Goal: Information Seeking & Learning: Compare options

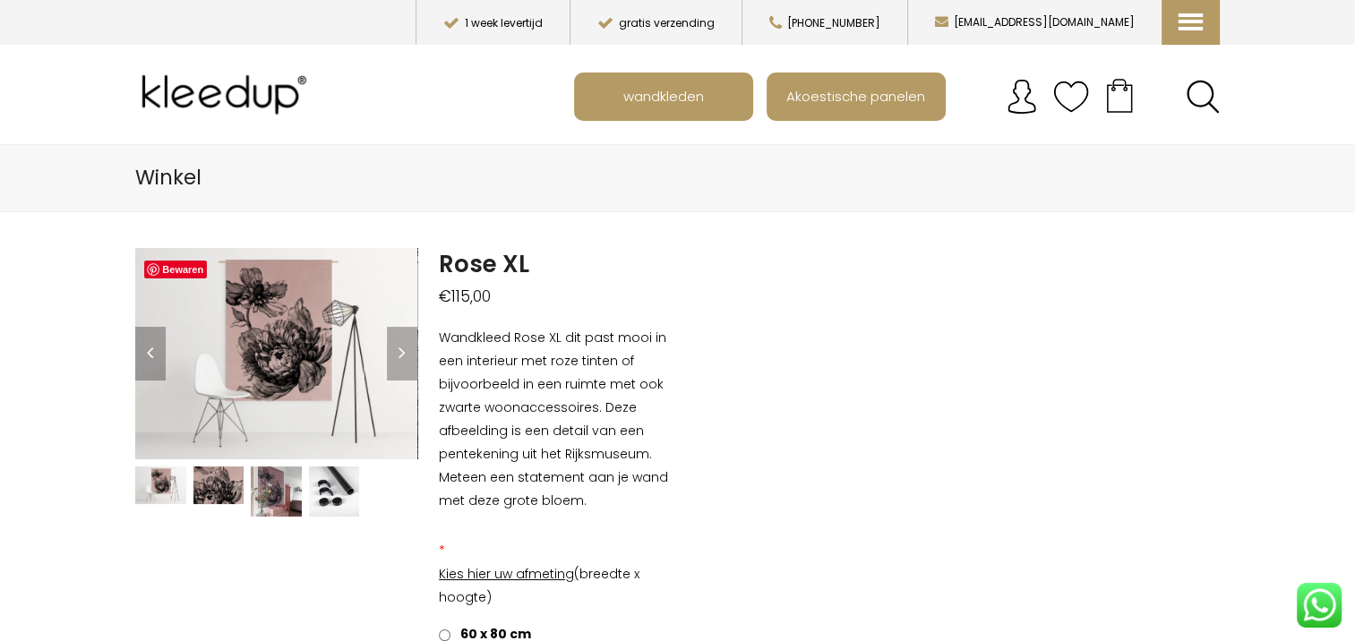
click at [277, 494] on img at bounding box center [276, 492] width 51 height 51
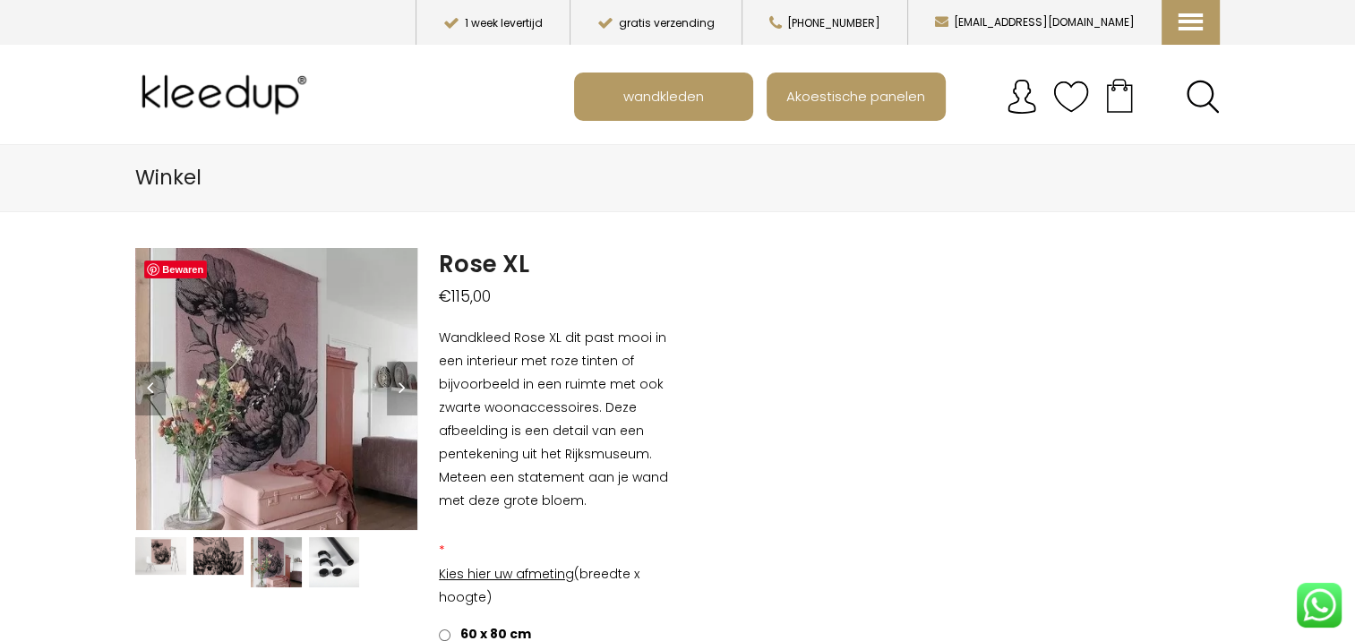
click at [328, 567] on img at bounding box center [334, 562] width 51 height 51
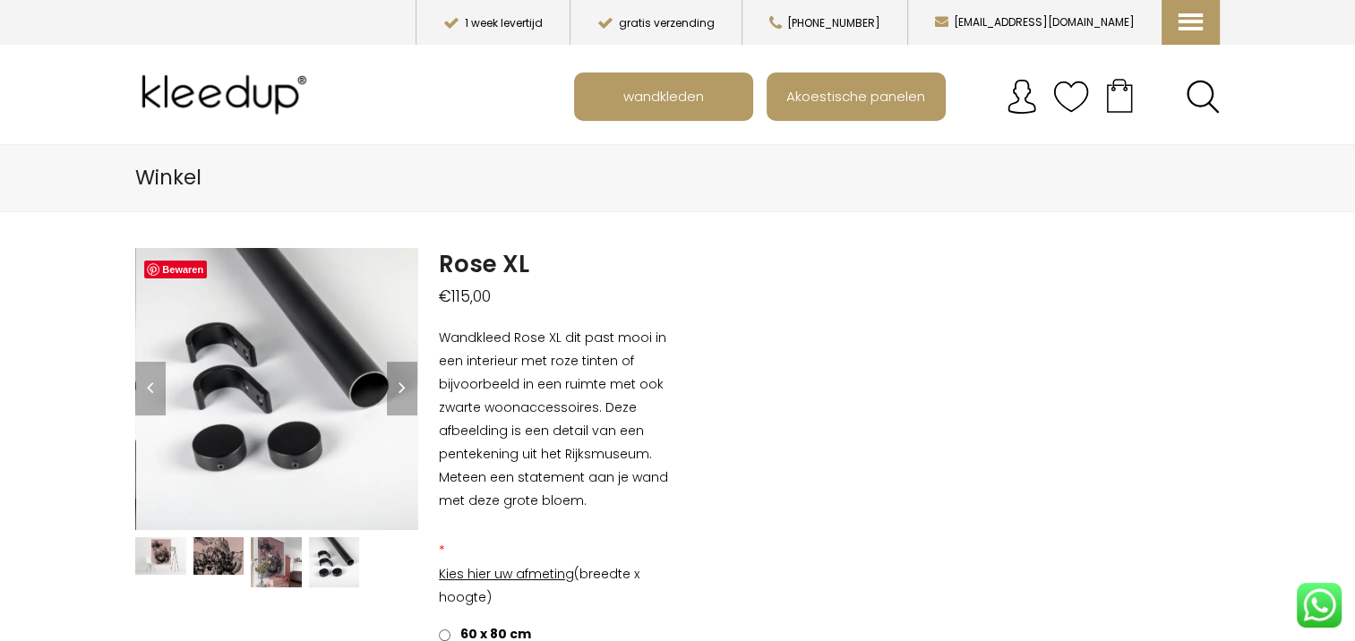
click at [278, 569] on img at bounding box center [276, 562] width 51 height 51
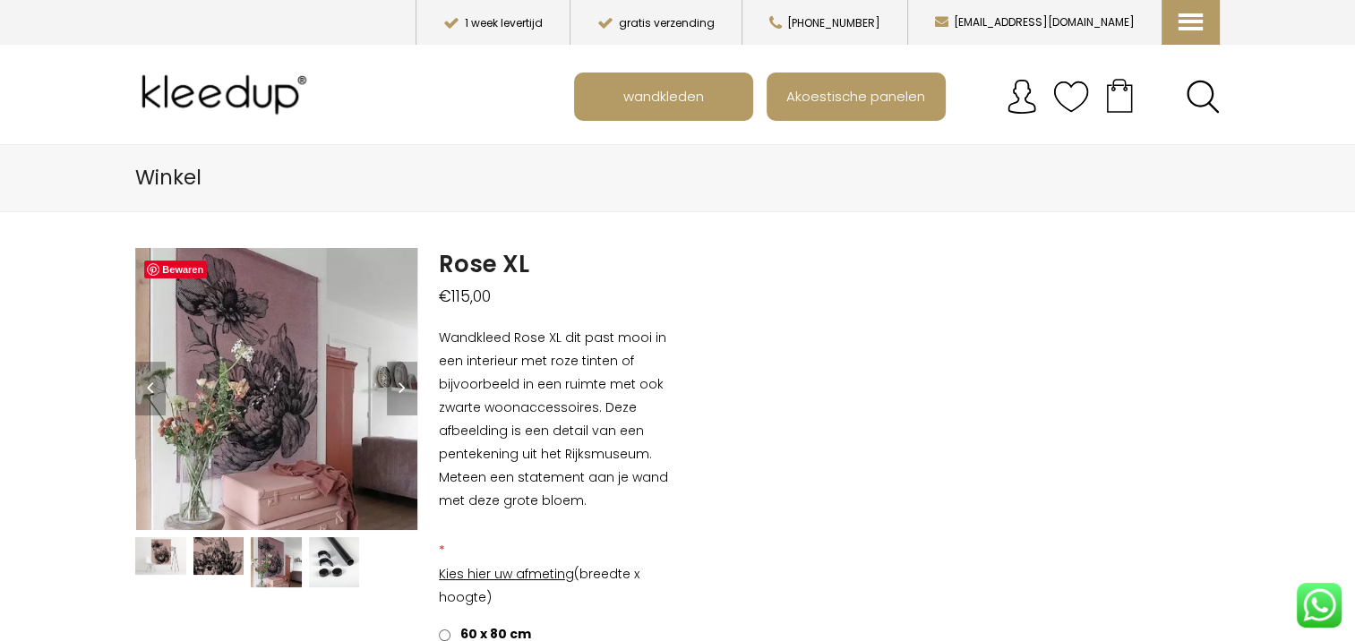
click at [231, 571] on img at bounding box center [218, 556] width 51 height 38
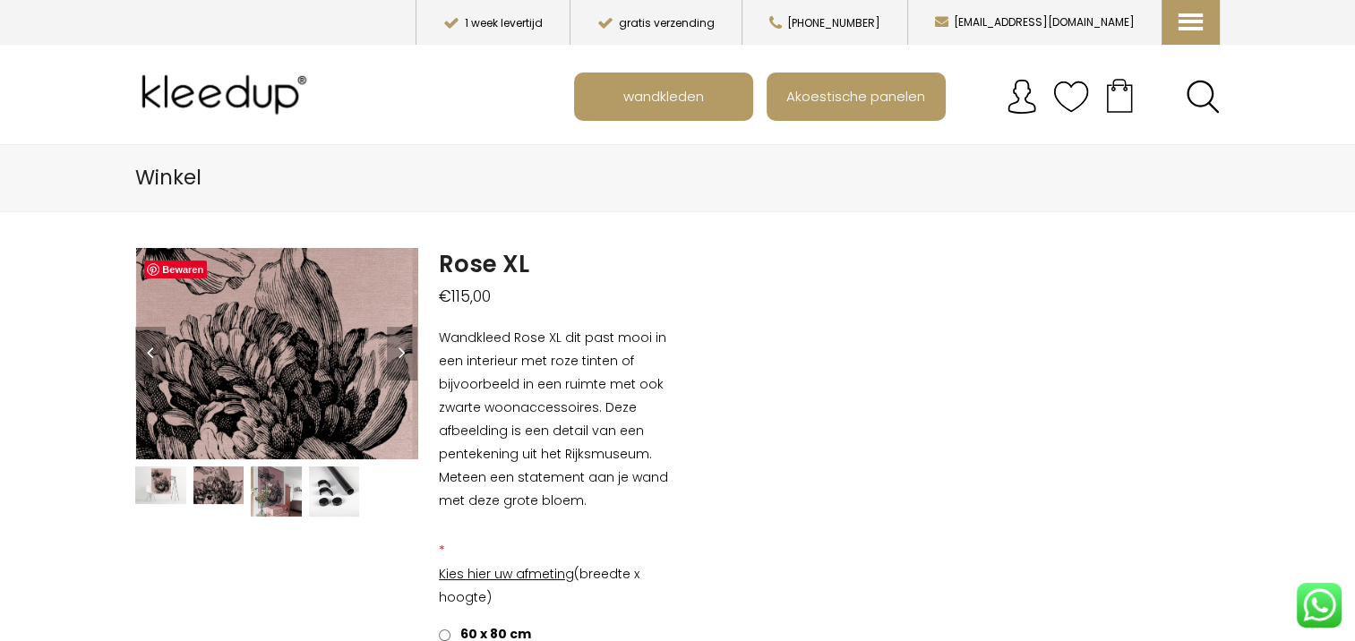
click at [162, 483] on img at bounding box center [160, 486] width 51 height 38
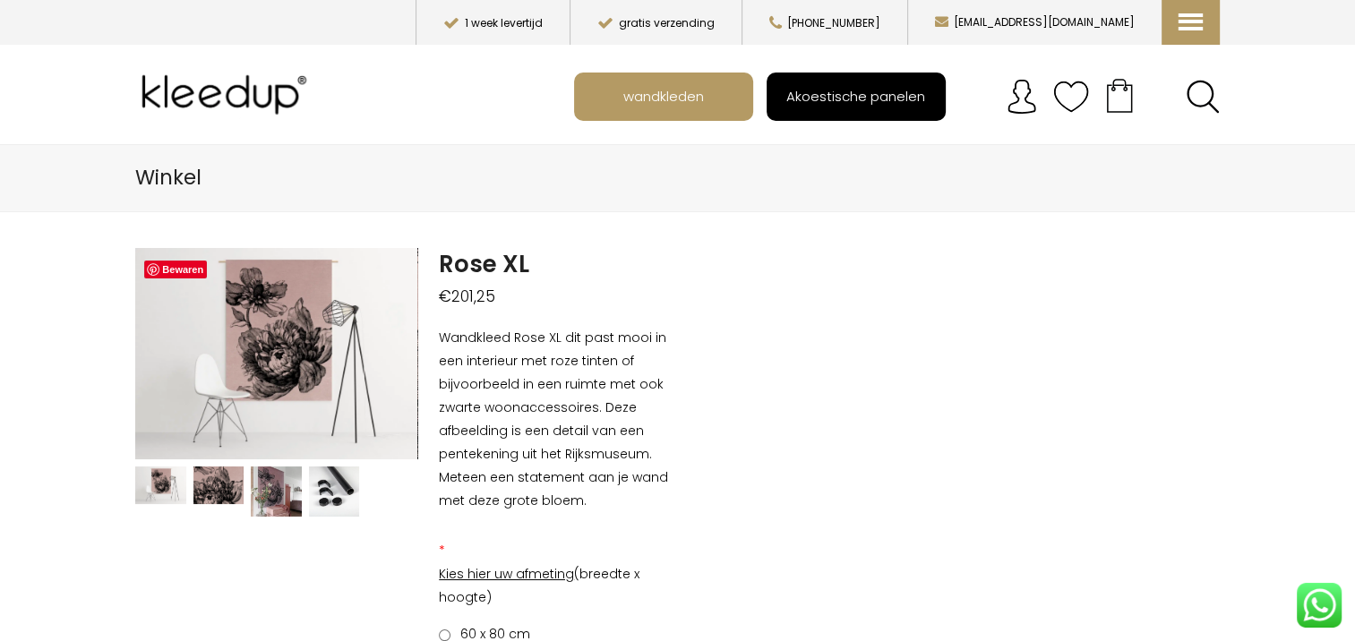
click at [814, 96] on span "Akoestische panelen" at bounding box center [855, 96] width 159 height 34
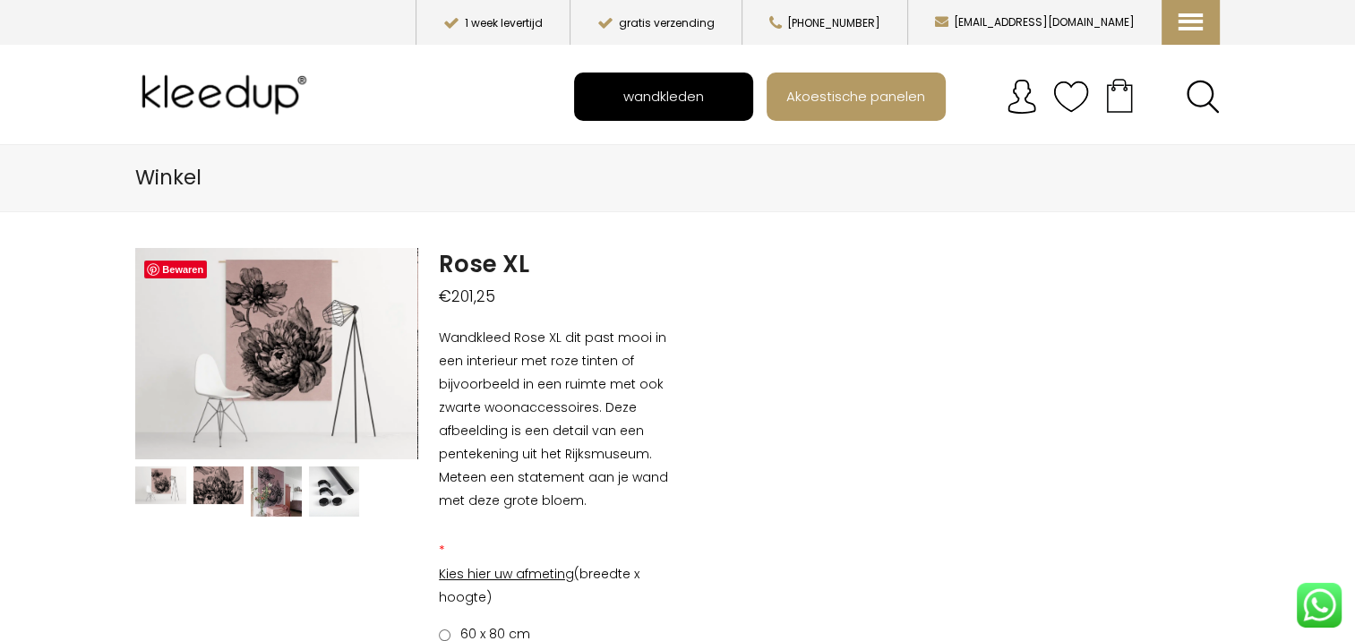
click at [685, 98] on span "wandkleden" at bounding box center [663, 96] width 100 height 34
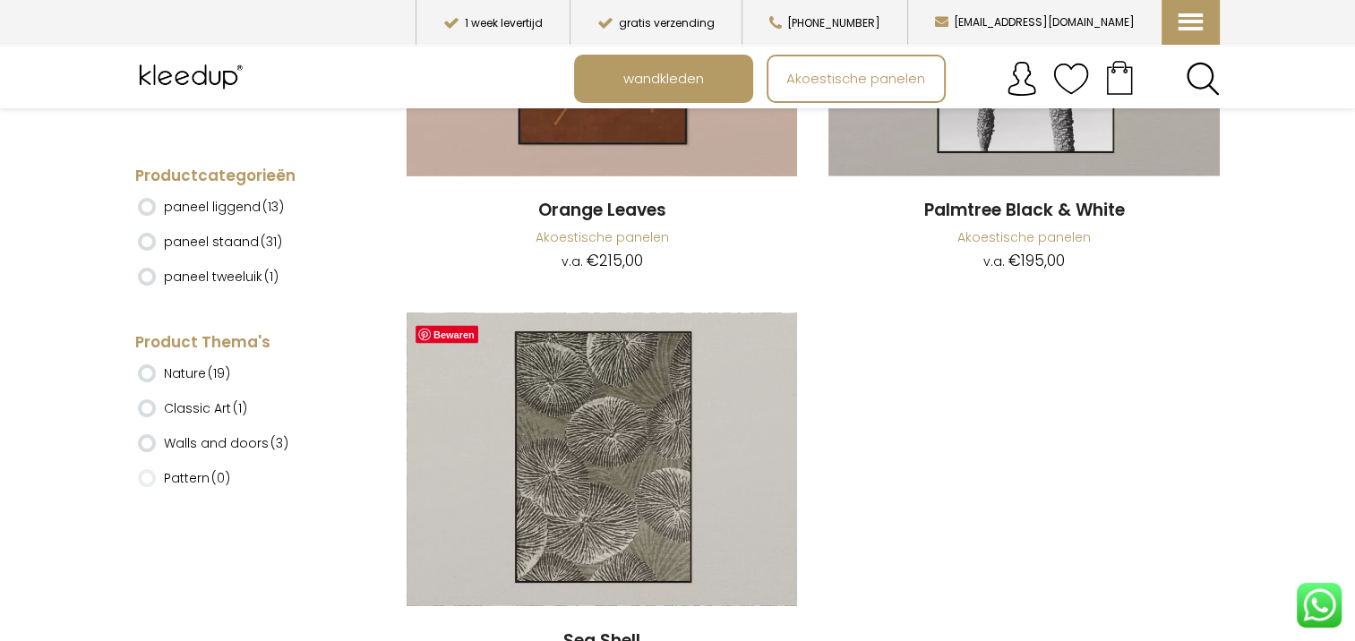
scroll to position [9940, 0]
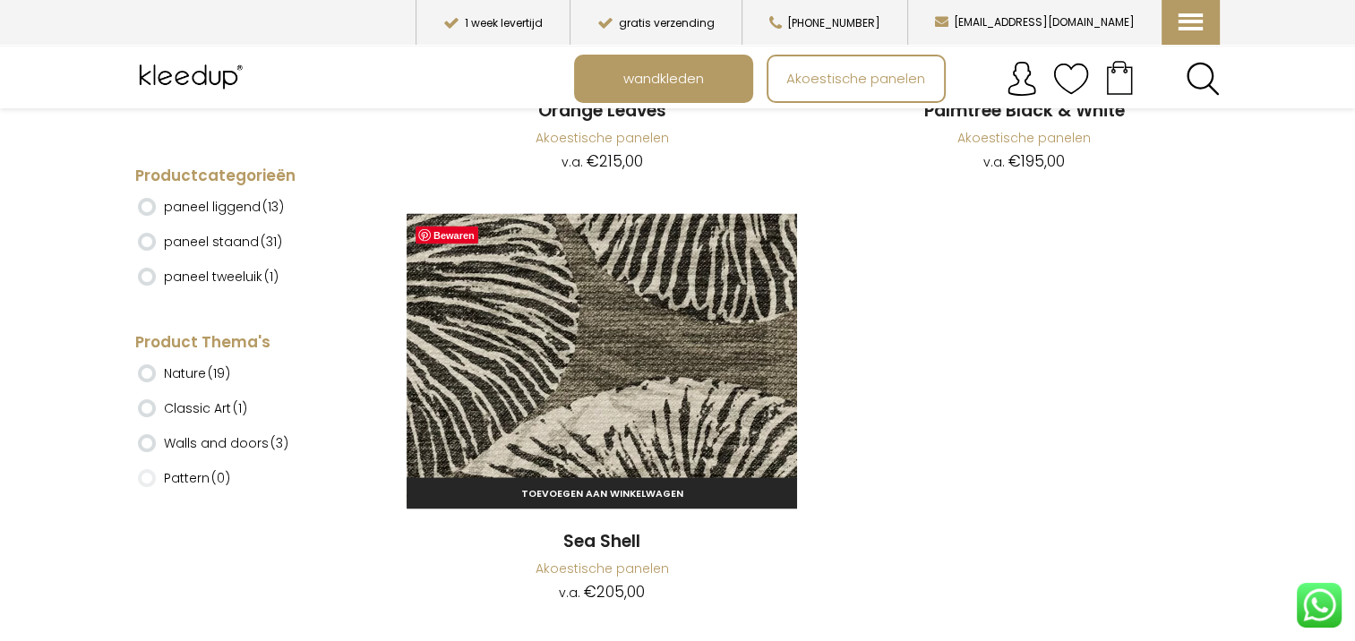
click at [602, 314] on img at bounding box center [602, 359] width 390 height 293
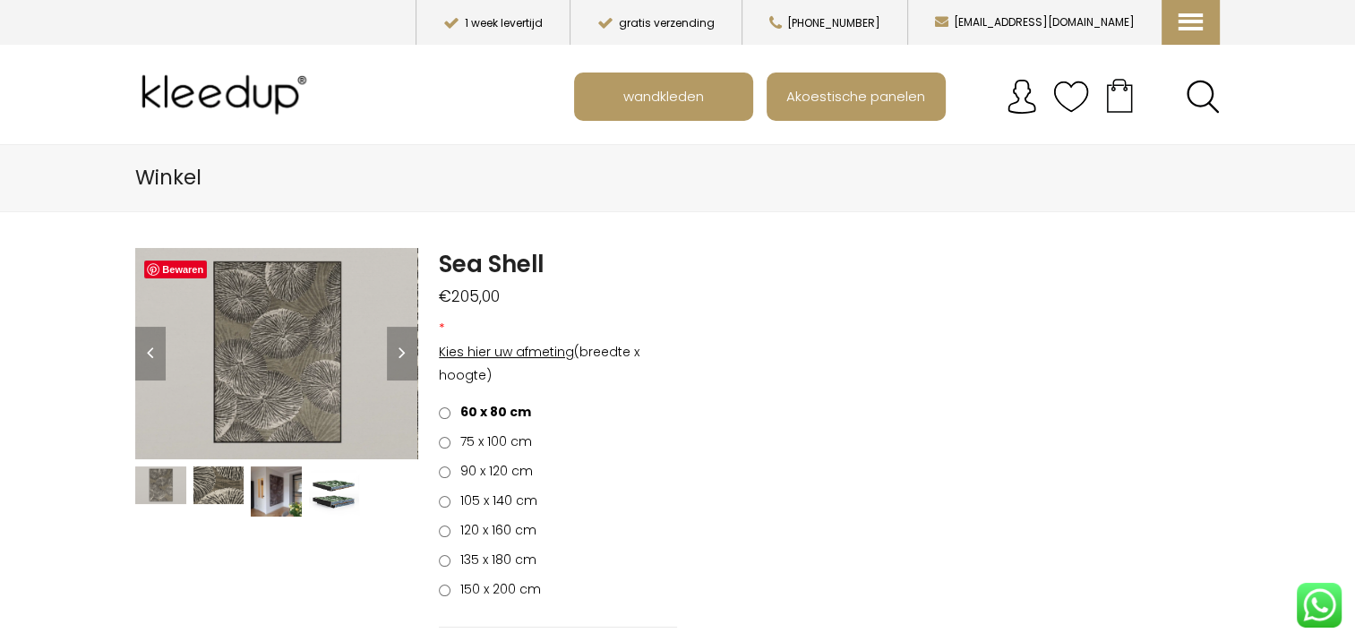
click at [262, 492] on img at bounding box center [276, 492] width 51 height 50
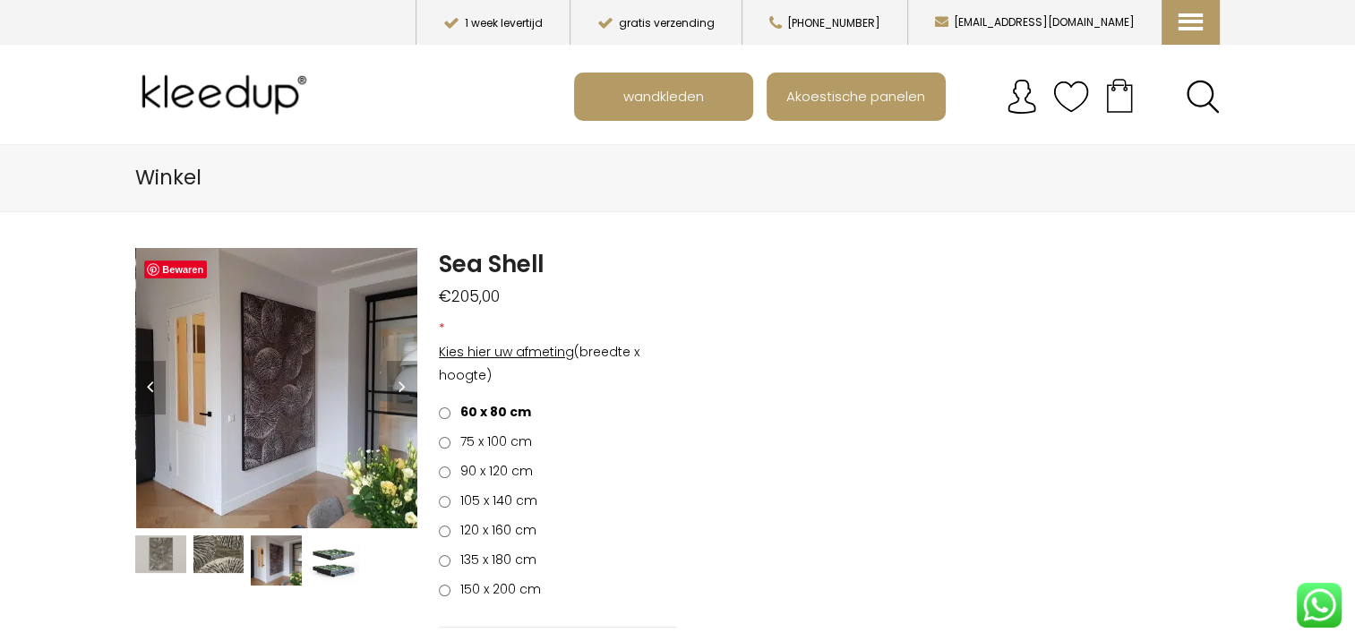
click at [340, 561] on img at bounding box center [334, 561] width 51 height 51
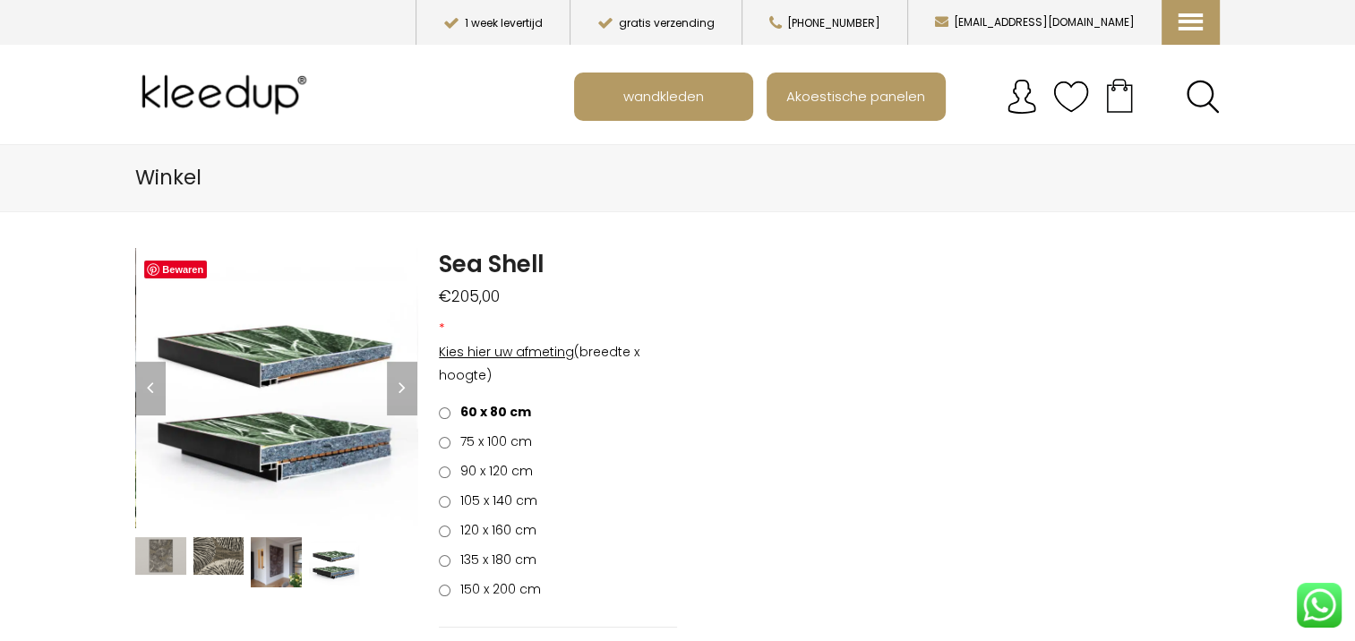
click at [264, 556] on img at bounding box center [276, 562] width 51 height 50
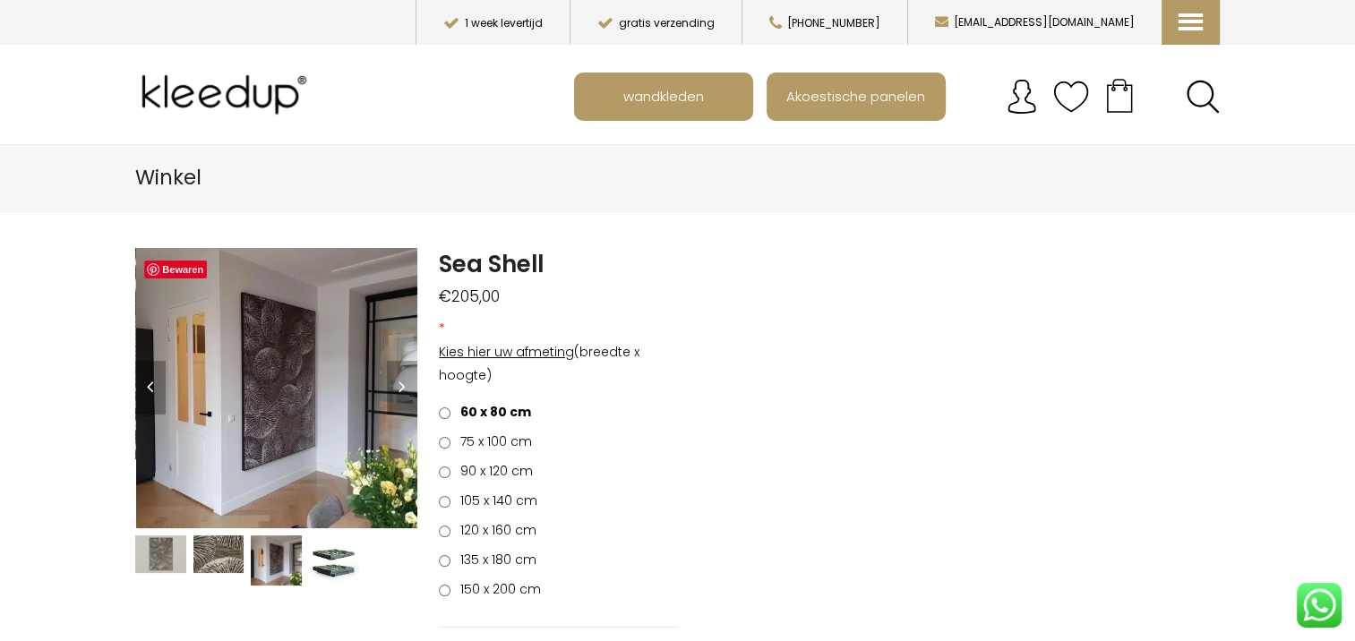
click at [218, 555] on img at bounding box center [218, 555] width 51 height 38
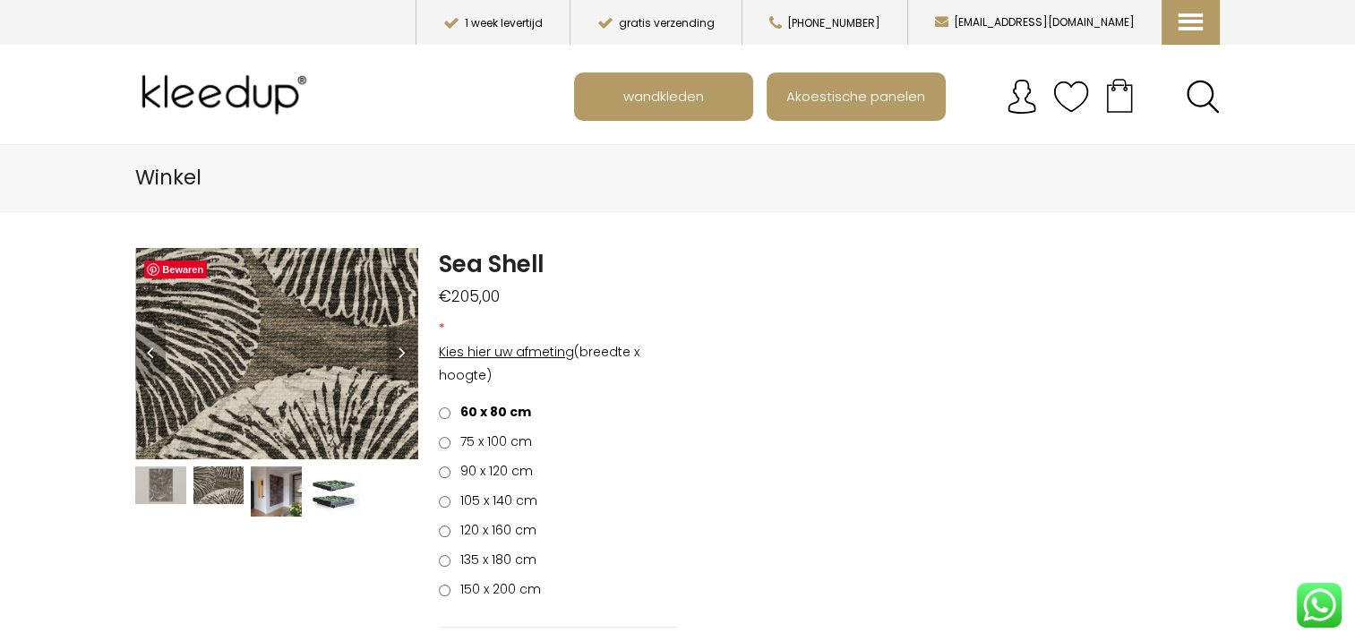
click at [166, 478] on img at bounding box center [160, 486] width 51 height 38
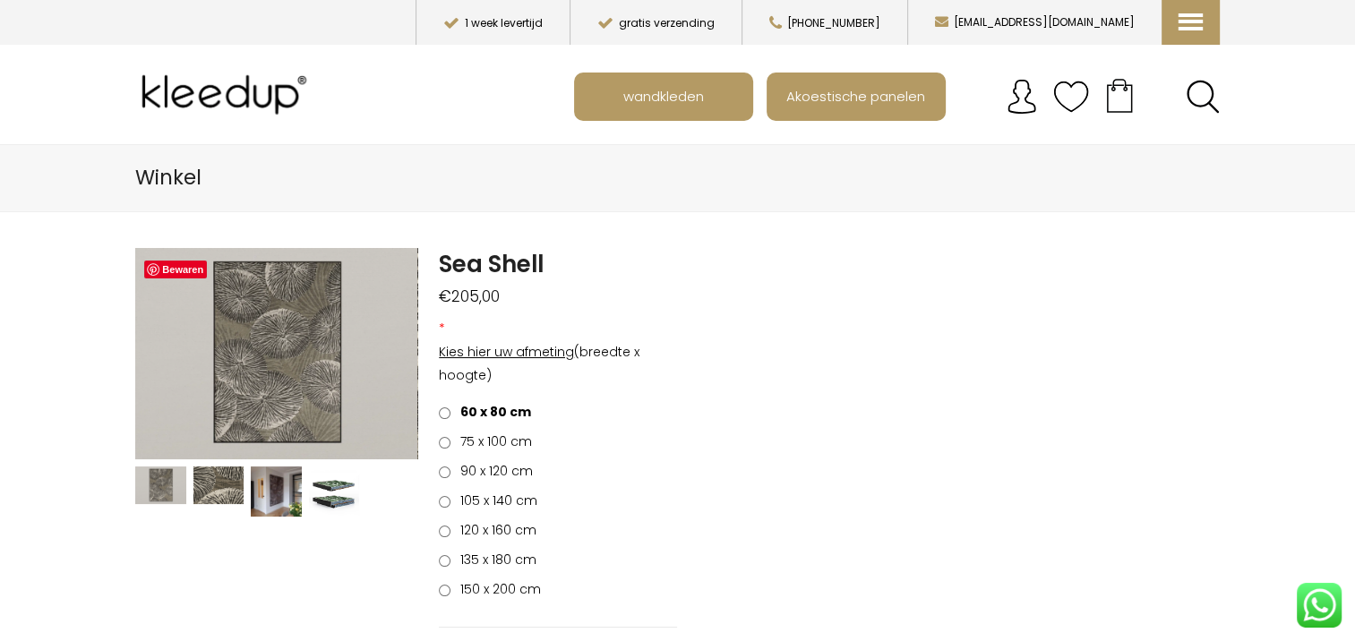
click at [493, 555] on span "135 x 180 cm" at bounding box center [495, 560] width 82 height 18
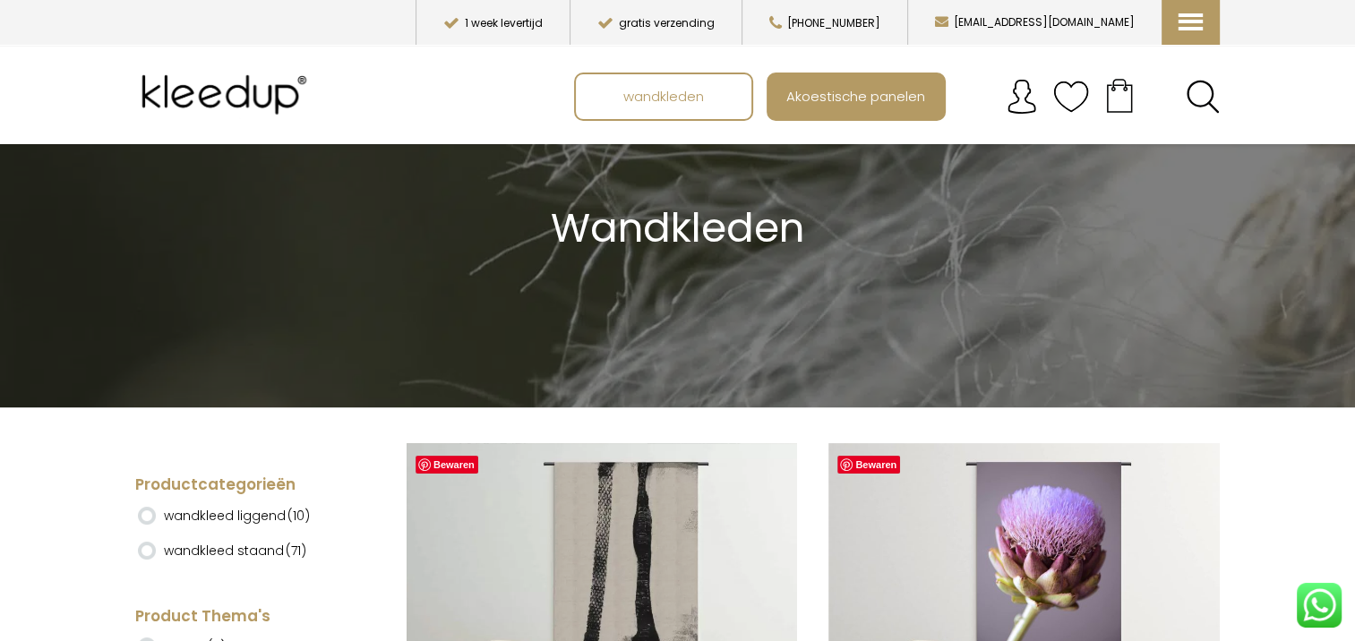
scroll to position [358, 0]
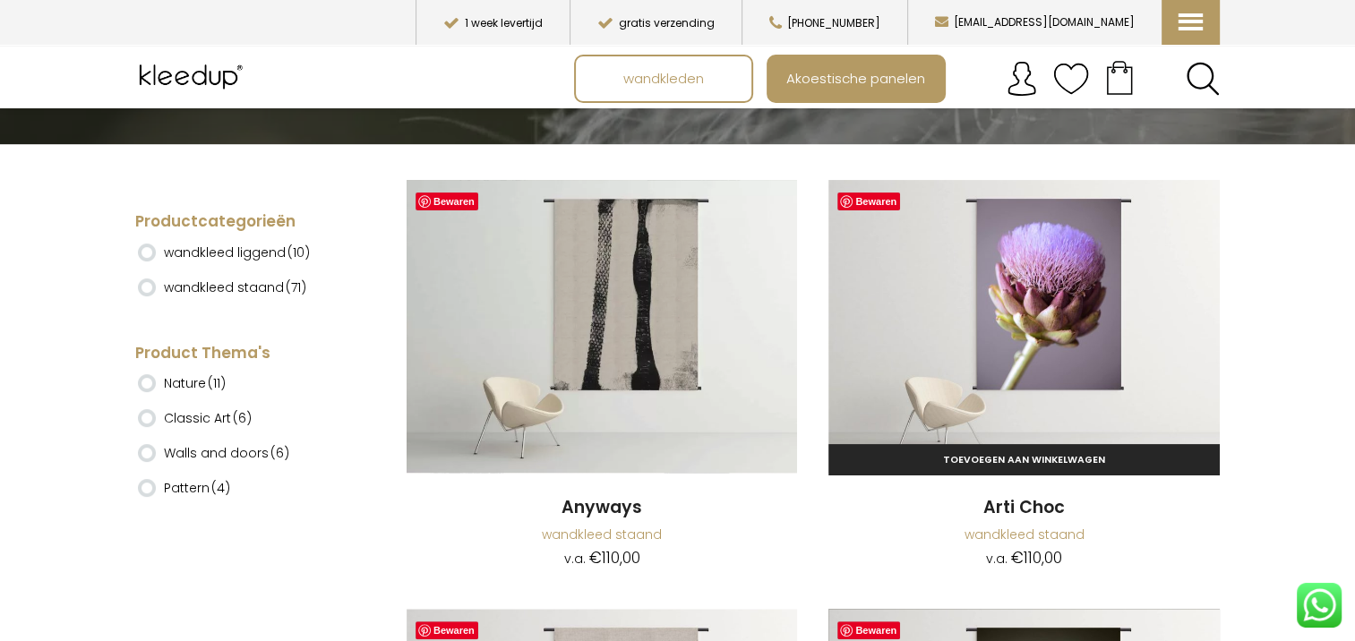
click at [1090, 289] on img at bounding box center [1023, 326] width 390 height 293
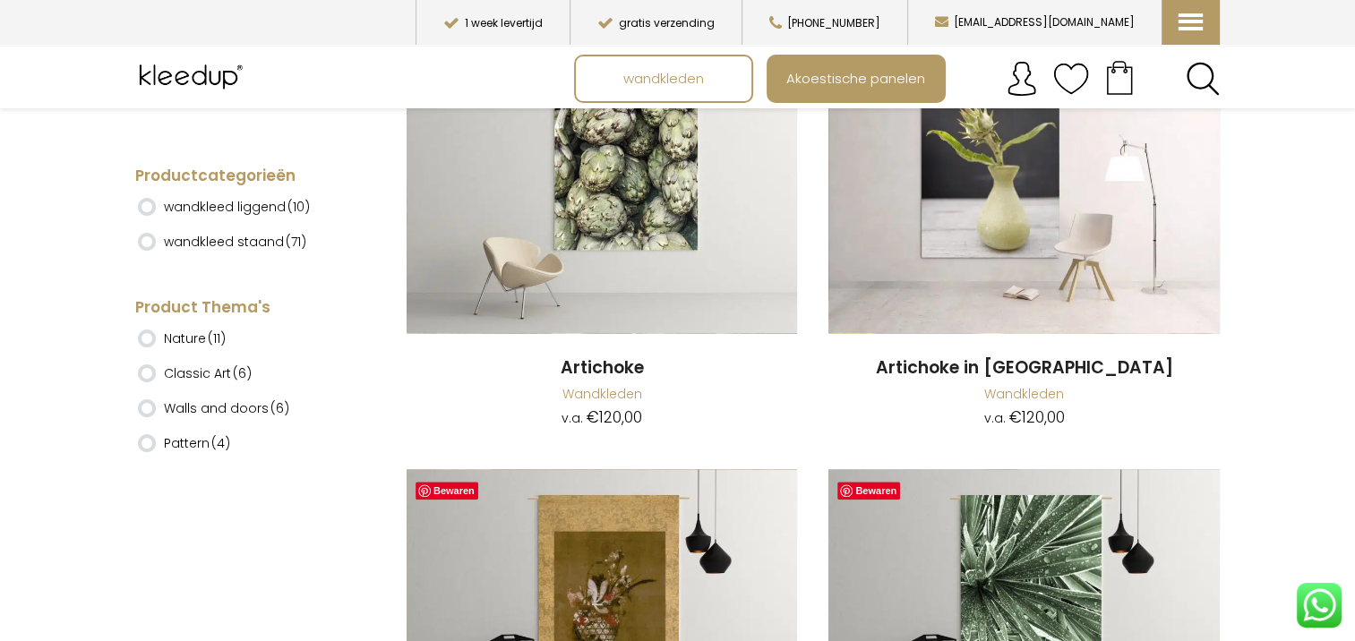
scroll to position [15402, 0]
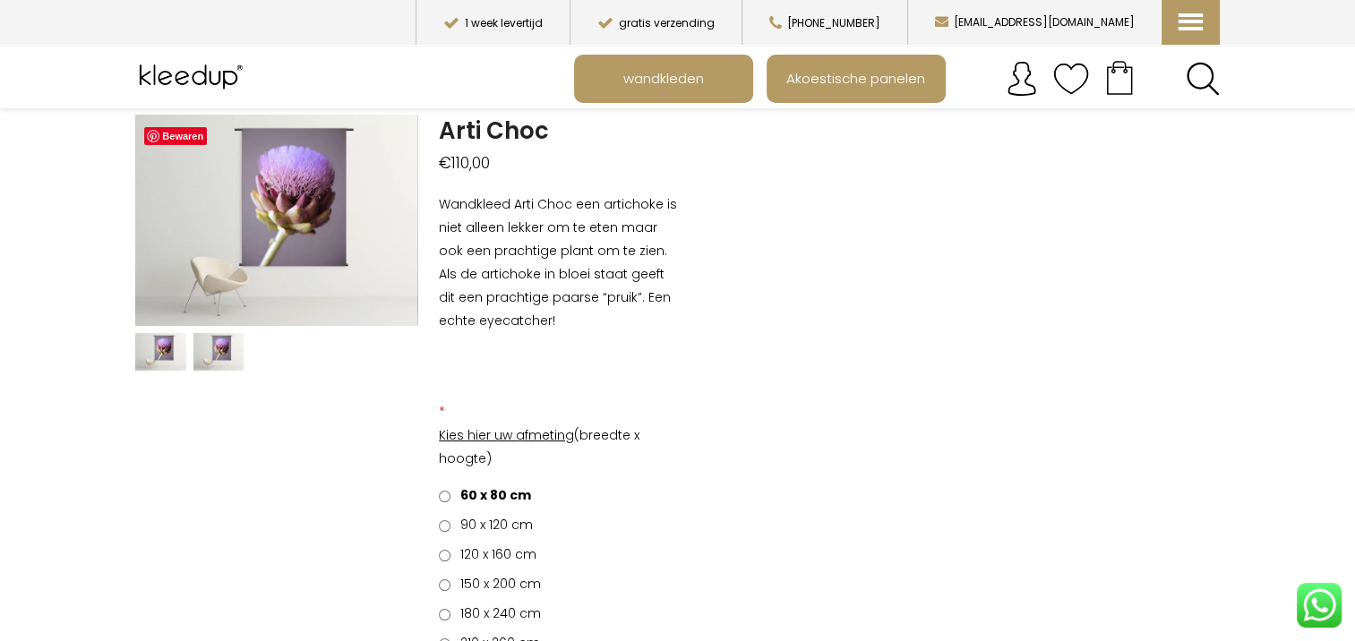
scroll to position [179, 0]
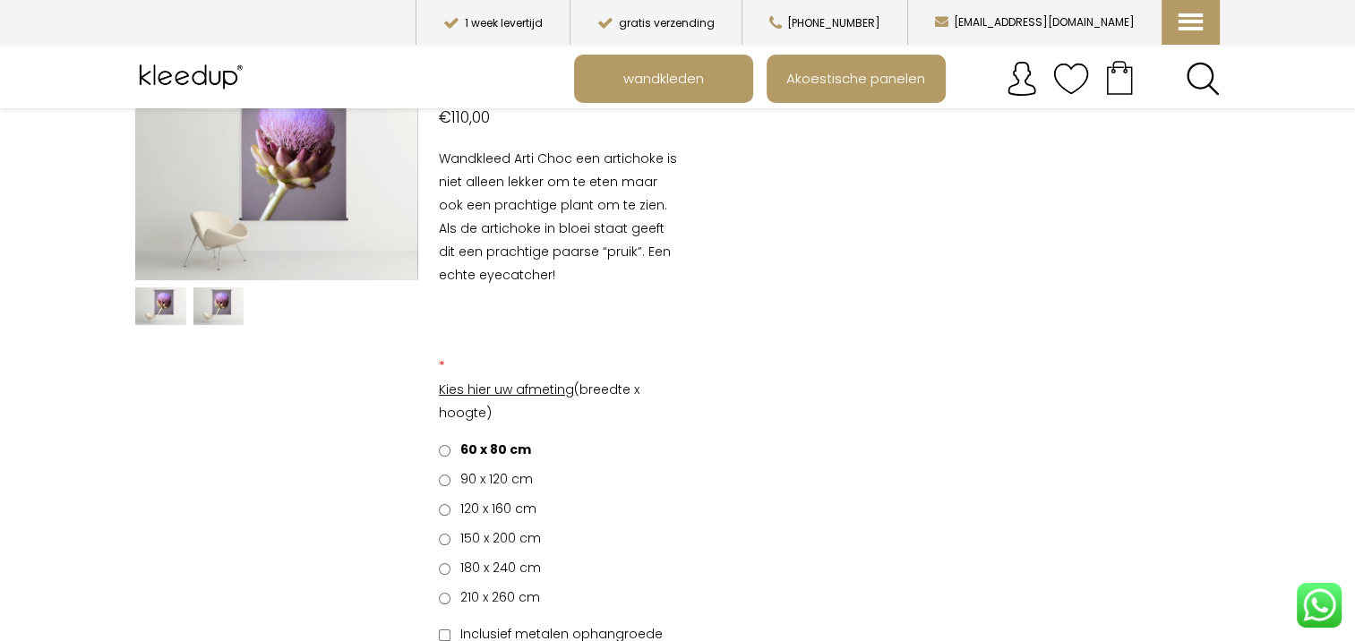
click at [499, 503] on span "120 x 160 cm" at bounding box center [495, 509] width 82 height 18
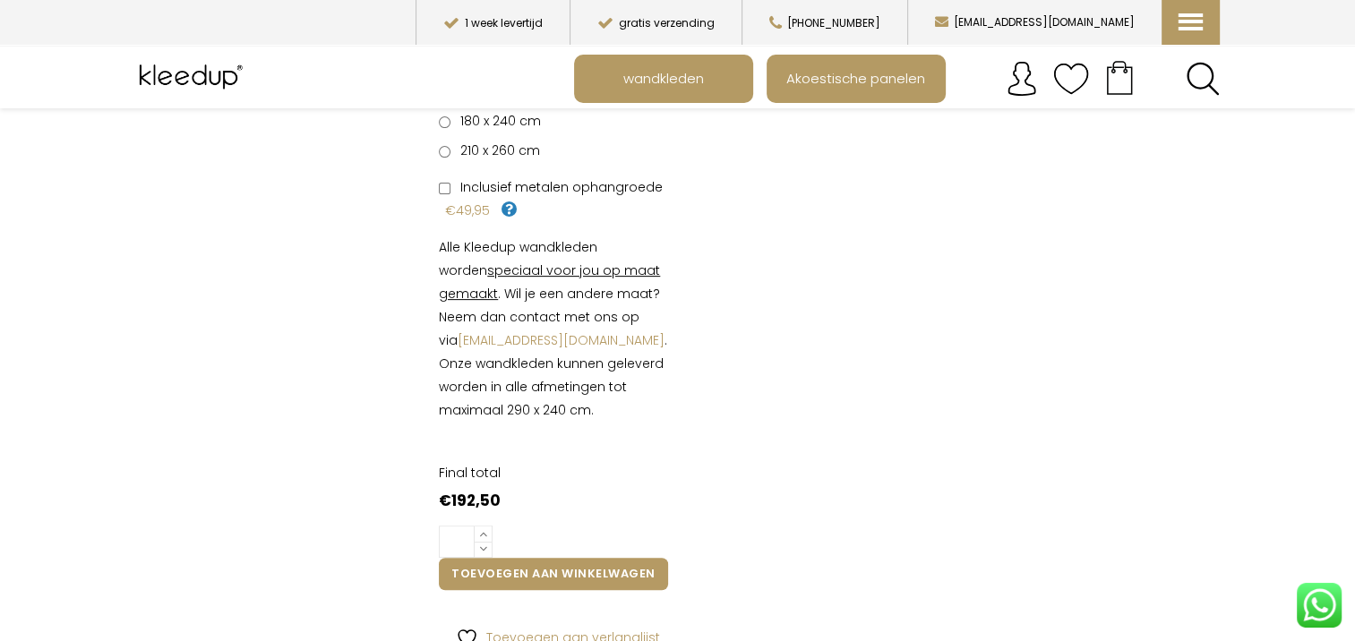
scroll to position [627, 0]
